Goal: Transaction & Acquisition: Purchase product/service

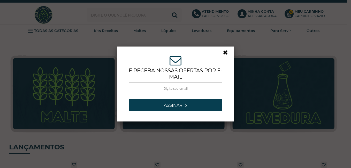
click at [224, 51] on link at bounding box center [227, 53] width 9 height 9
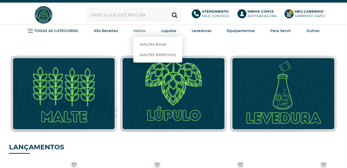
click at [141, 32] on strong "Maltes" at bounding box center [139, 30] width 12 height 5
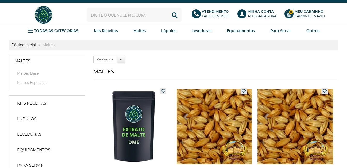
click at [161, 42] on ul "Página inicial [GEOGRAPHIC_DATA]" at bounding box center [173, 44] width 329 height 5
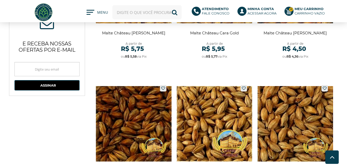
scroll to position [389, 0]
